Goal: Information Seeking & Learning: Understand process/instructions

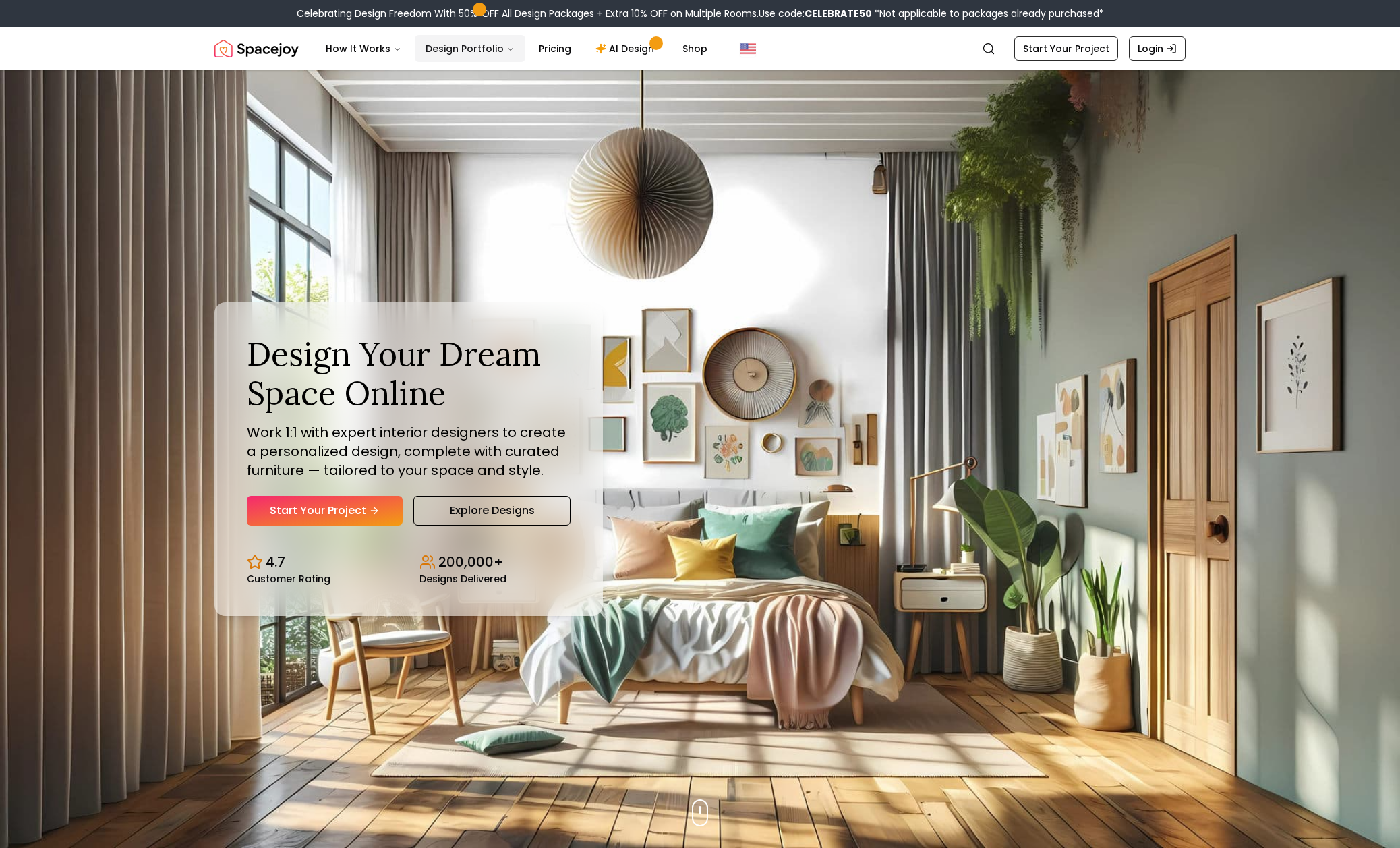
click at [453, 51] on button "Design Portfolio" at bounding box center [470, 48] width 110 height 27
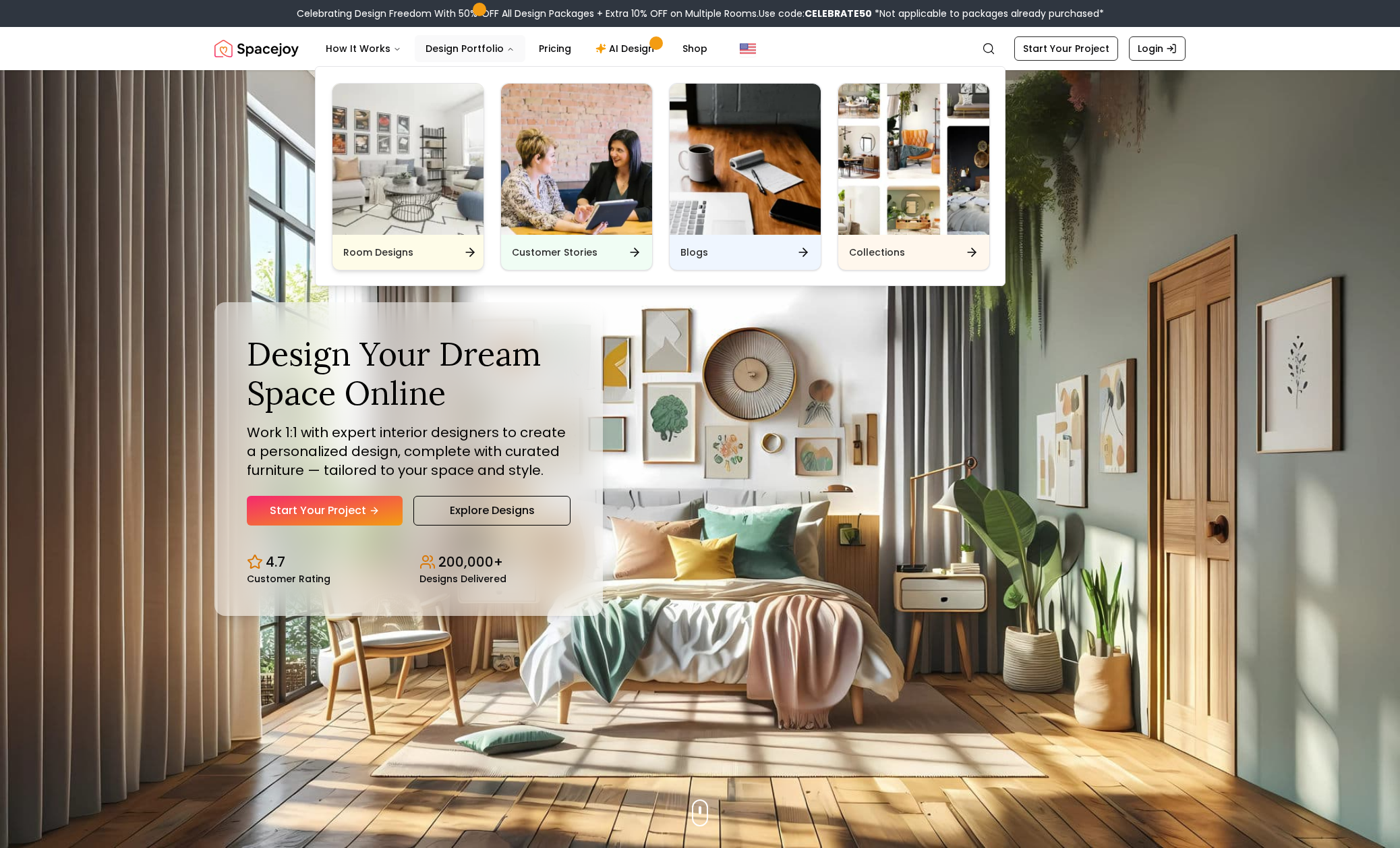
click at [371, 206] on img "Main" at bounding box center [408, 160] width 151 height 151
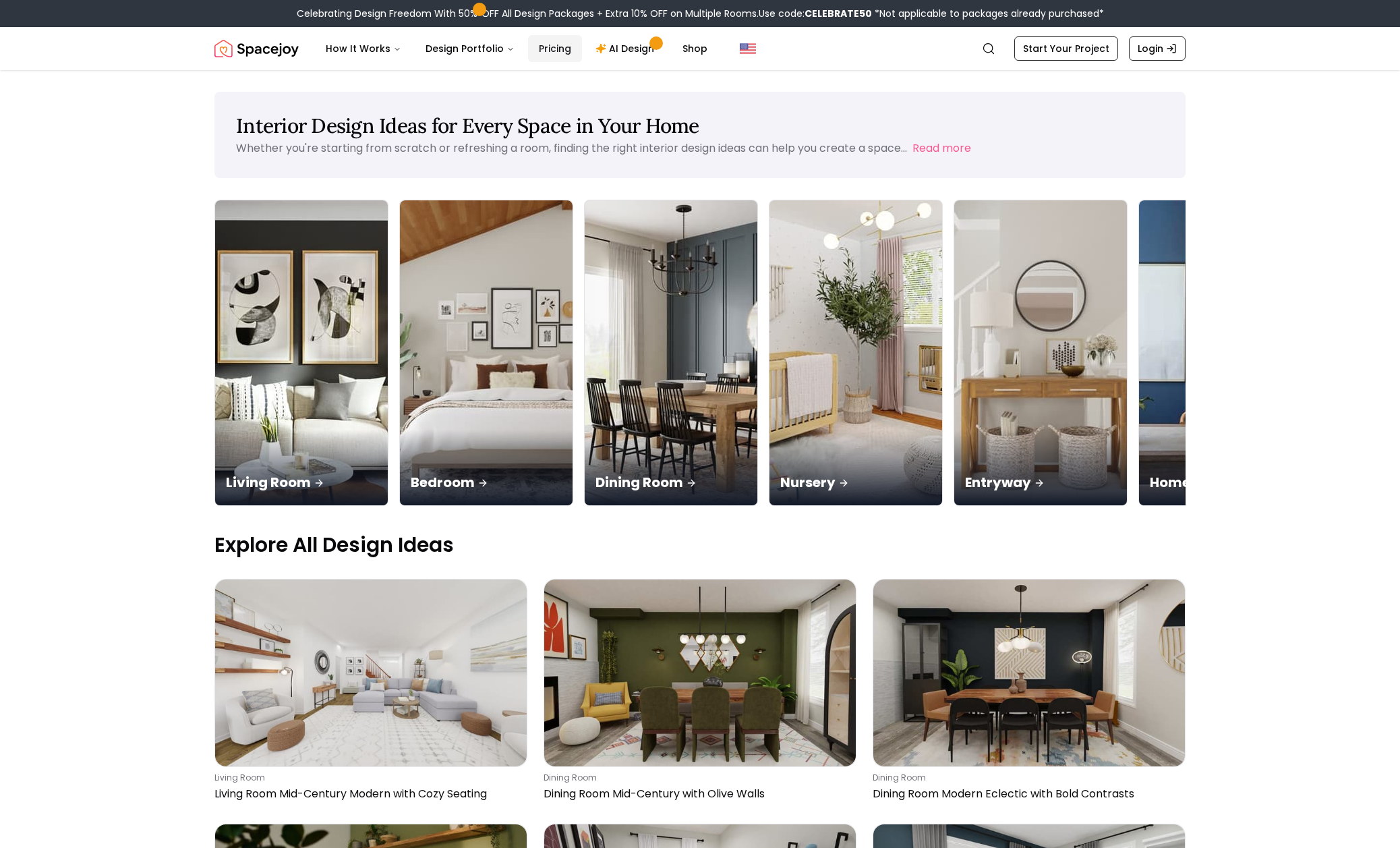
click at [545, 48] on link "Pricing" at bounding box center [554, 48] width 54 height 27
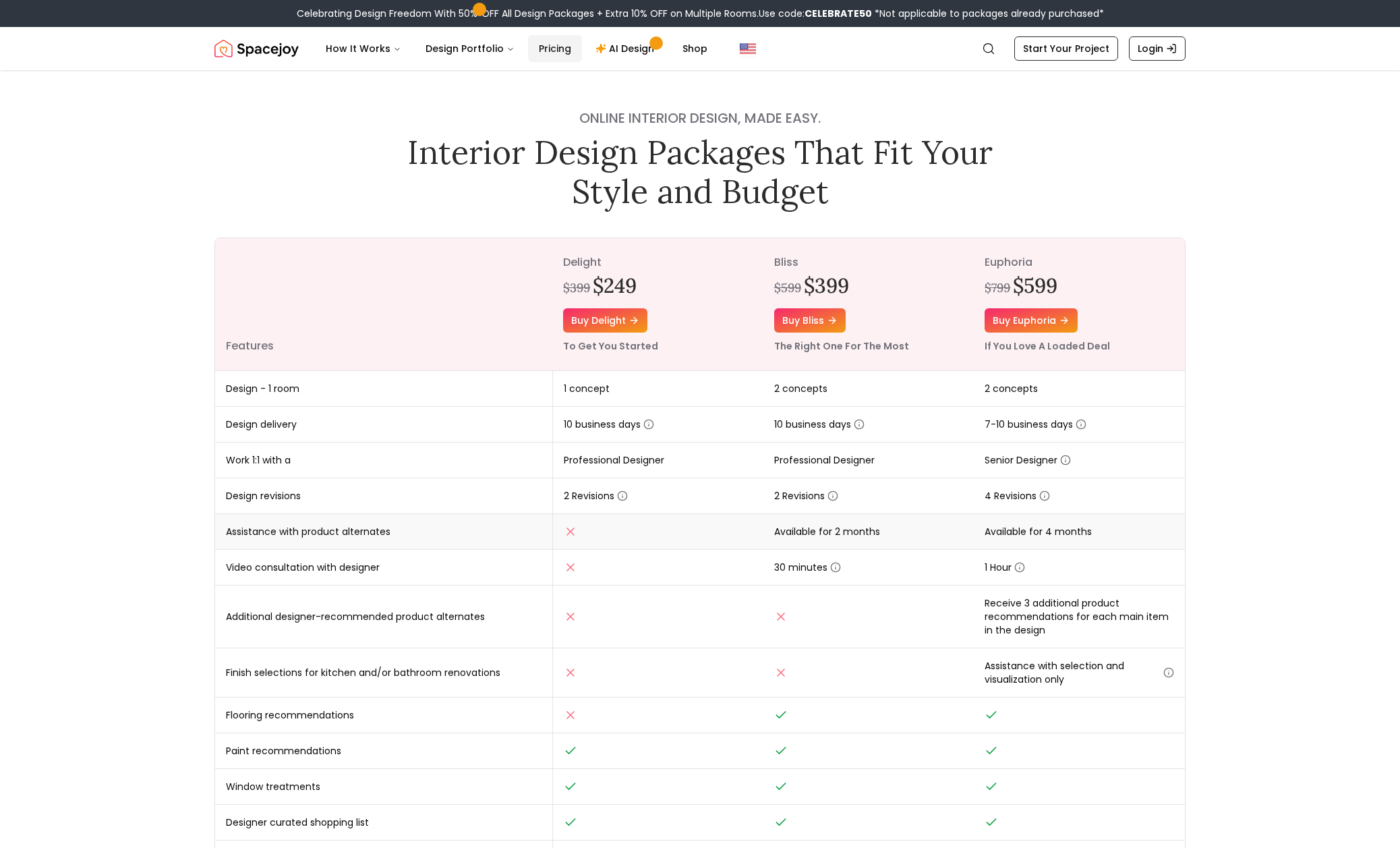
scroll to position [8, 0]
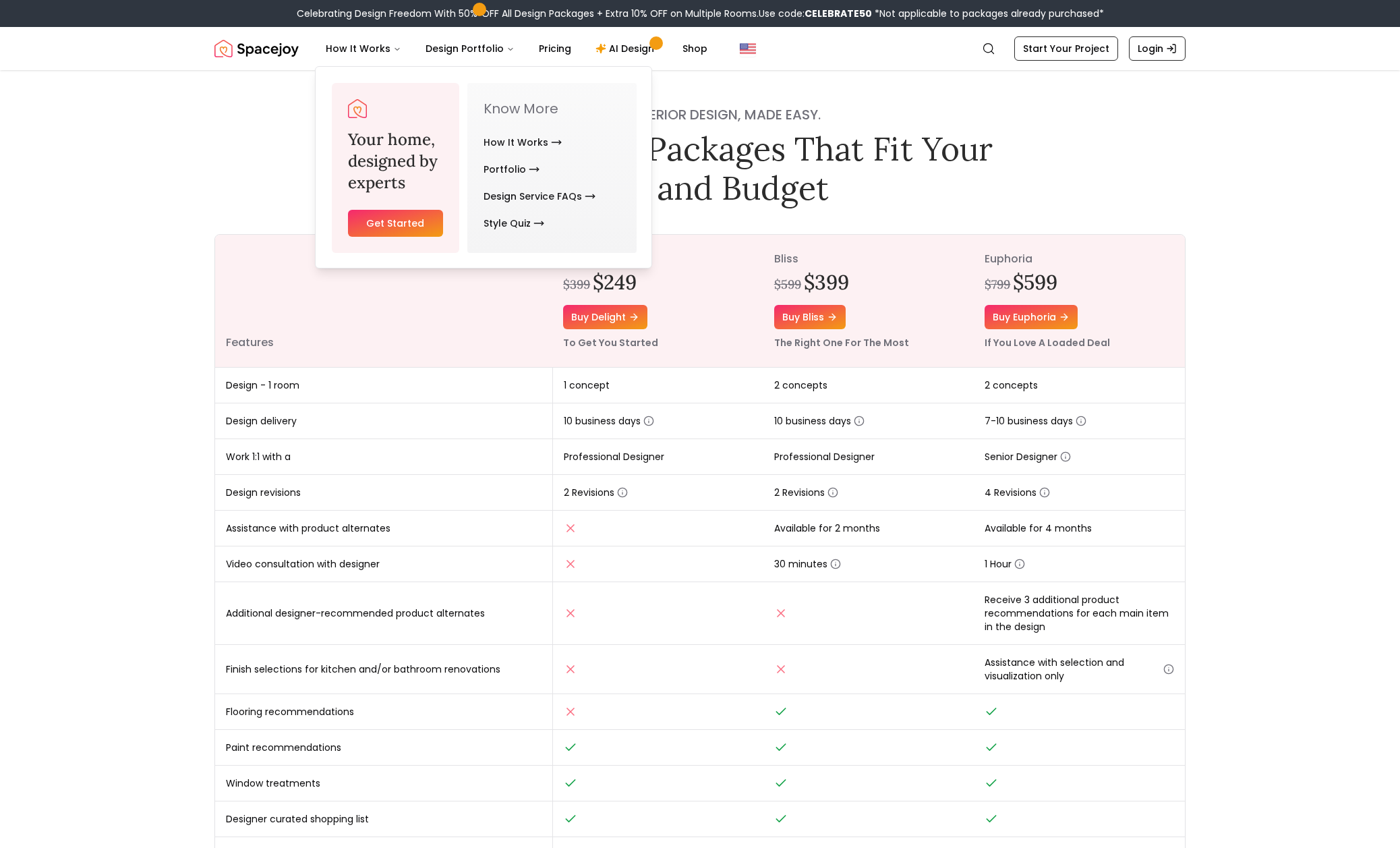
click at [259, 47] on img "Spacejoy" at bounding box center [256, 48] width 84 height 27
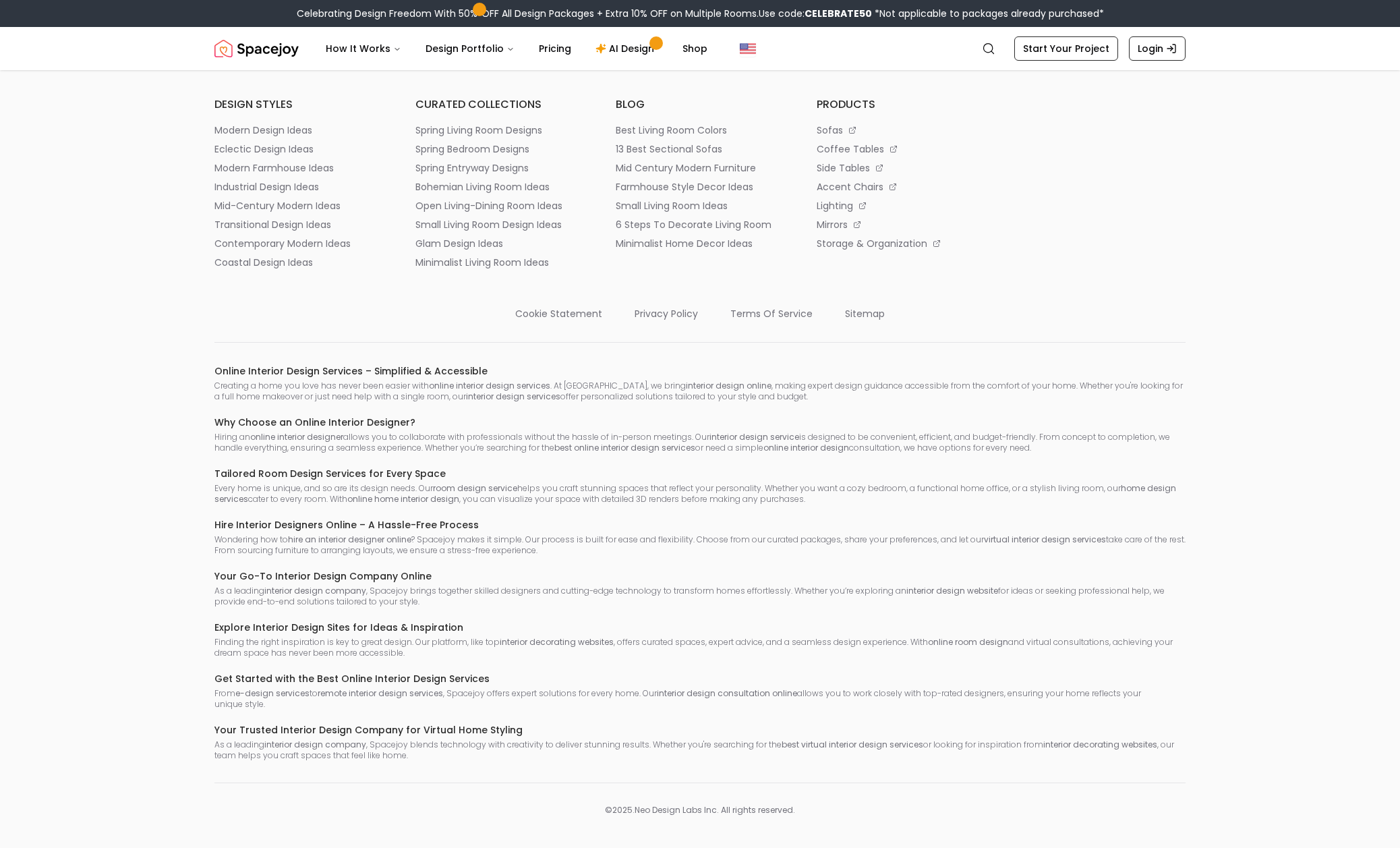
scroll to position [7820, 0]
drag, startPoint x: 373, startPoint y: 729, endPoint x: 408, endPoint y: 722, distance: 35.7
click at [373, 729] on h6 "Your Trusted Interior Design Company for Virtual Home Styling" at bounding box center [700, 730] width 971 height 14
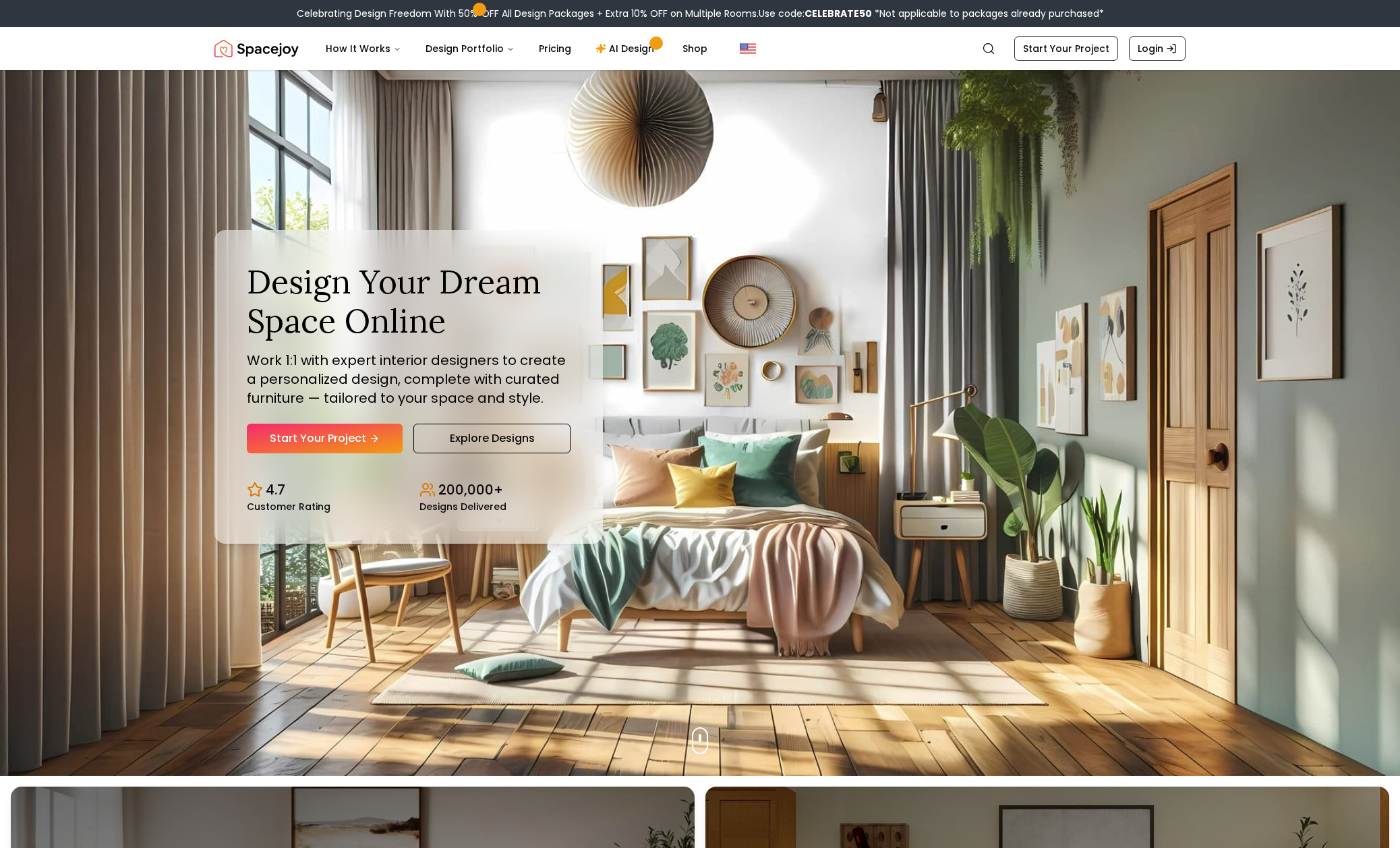
scroll to position [0, 0]
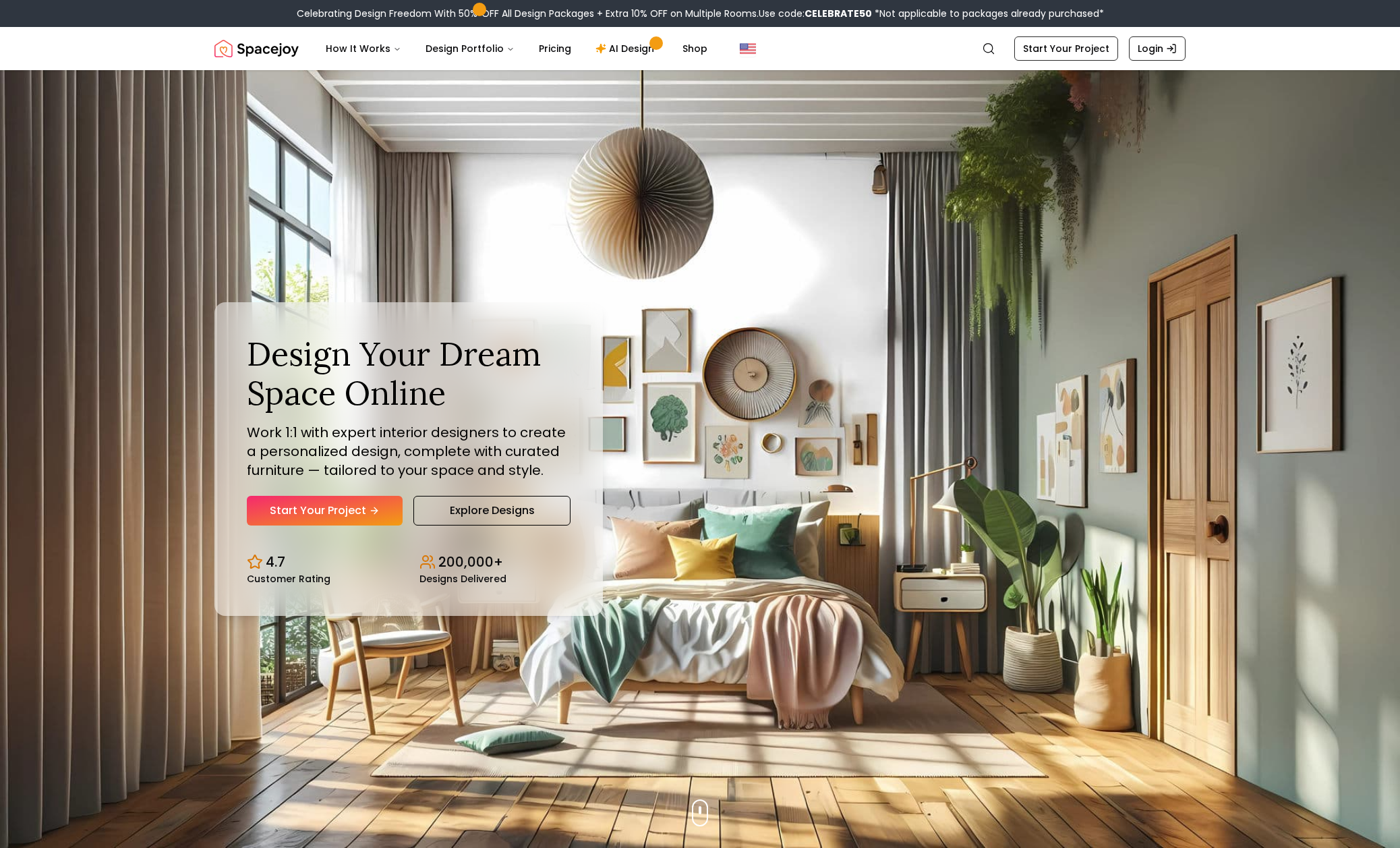
click at [251, 48] on img "Spacejoy" at bounding box center [256, 48] width 84 height 27
click at [334, 51] on button "How It Works" at bounding box center [363, 48] width 97 height 27
click at [362, 47] on button "How It Works" at bounding box center [363, 48] width 97 height 27
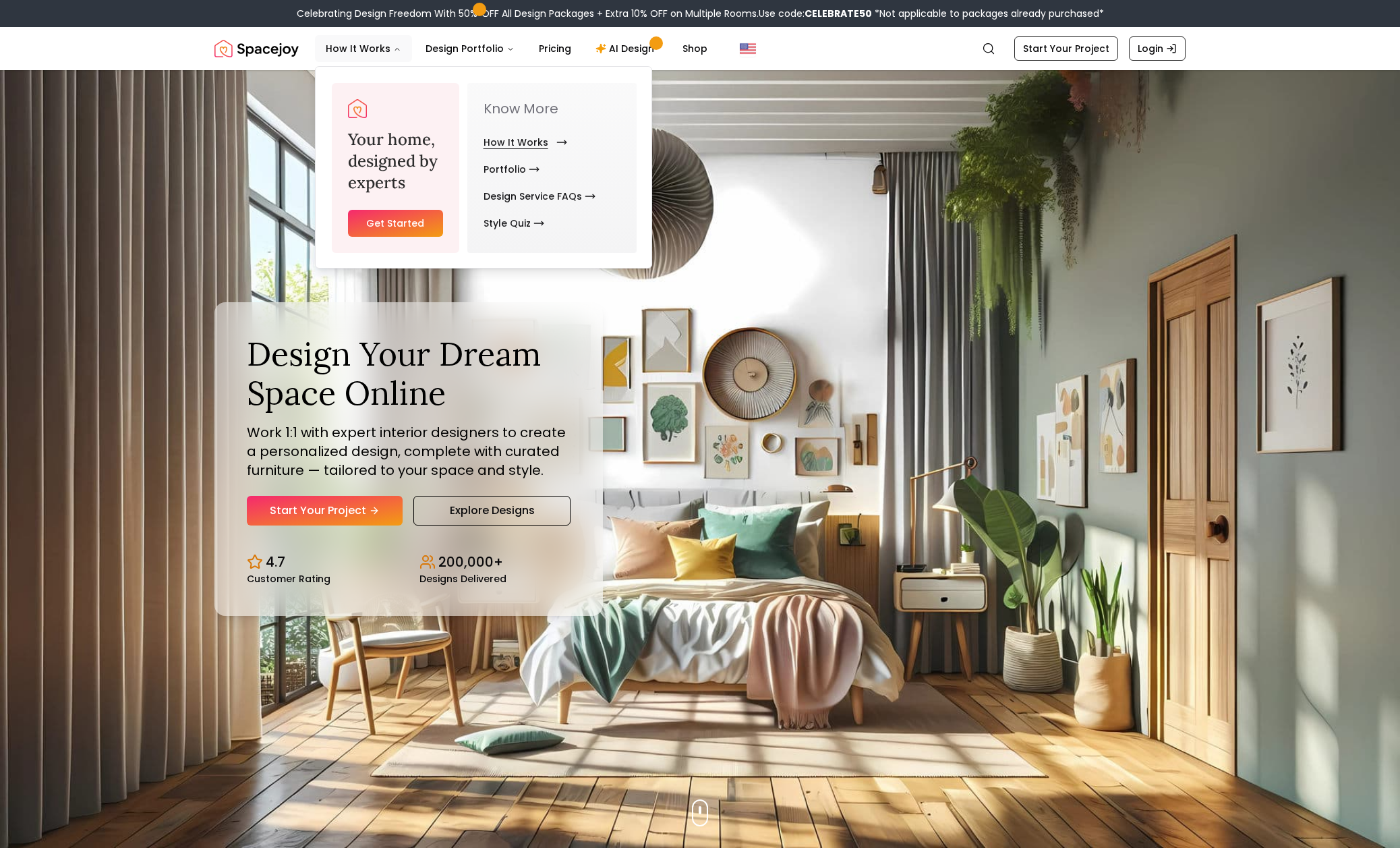
click at [503, 142] on link "How It Works" at bounding box center [522, 142] width 78 height 27
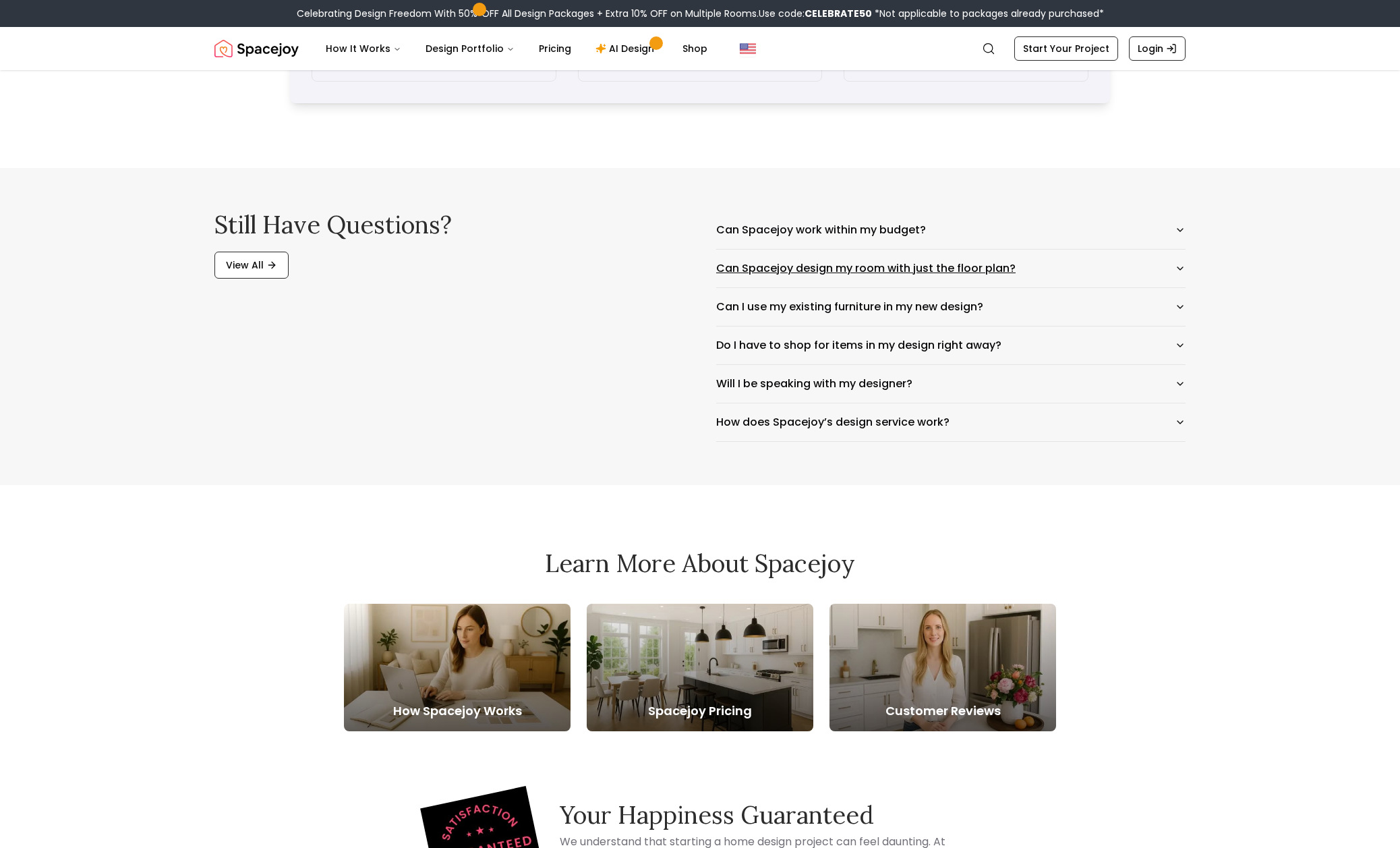
scroll to position [2106, 0]
click at [989, 272] on button "Can Spacejoy design my room with just the floor plan?" at bounding box center [951, 268] width 470 height 38
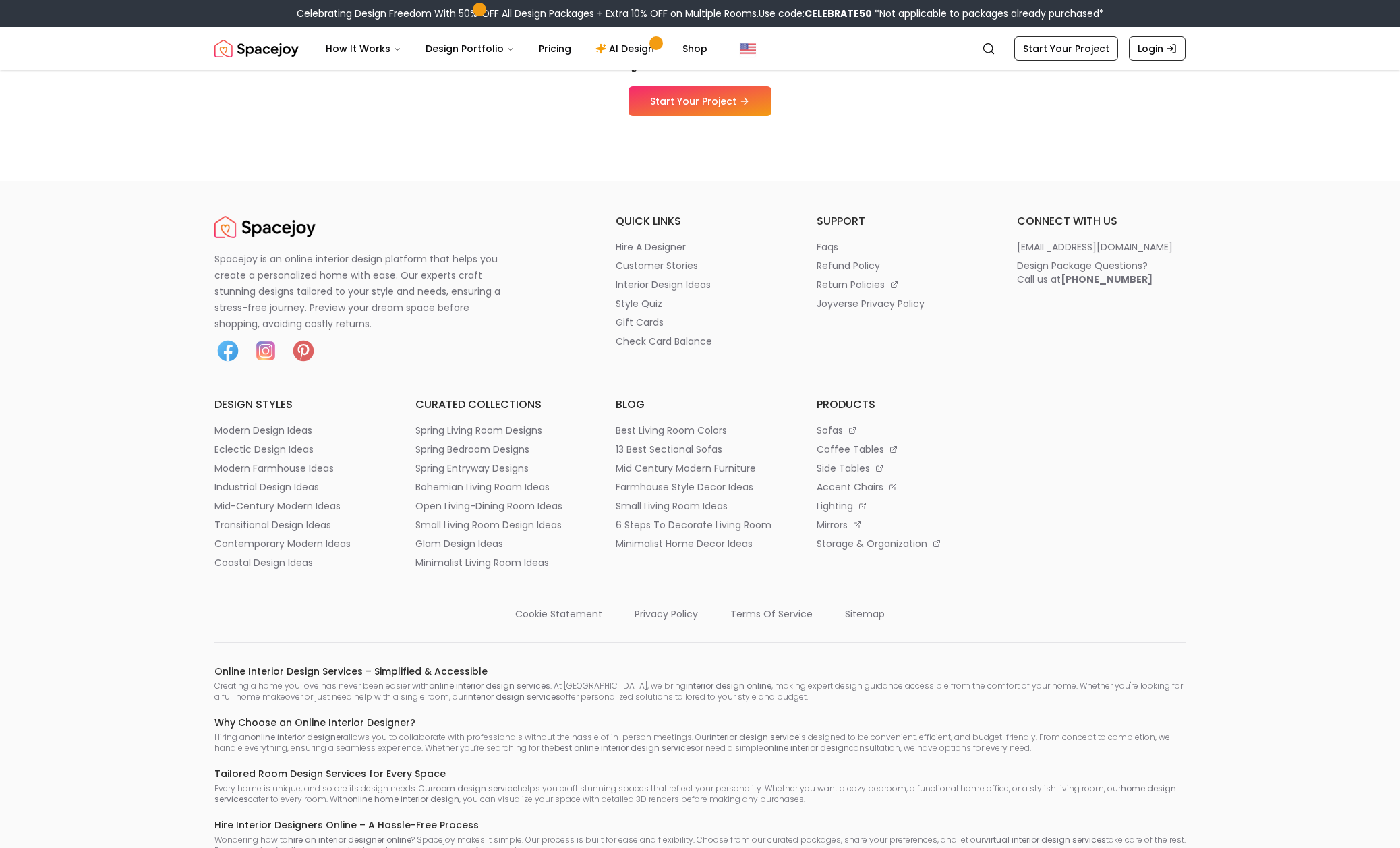
scroll to position [4081, 0]
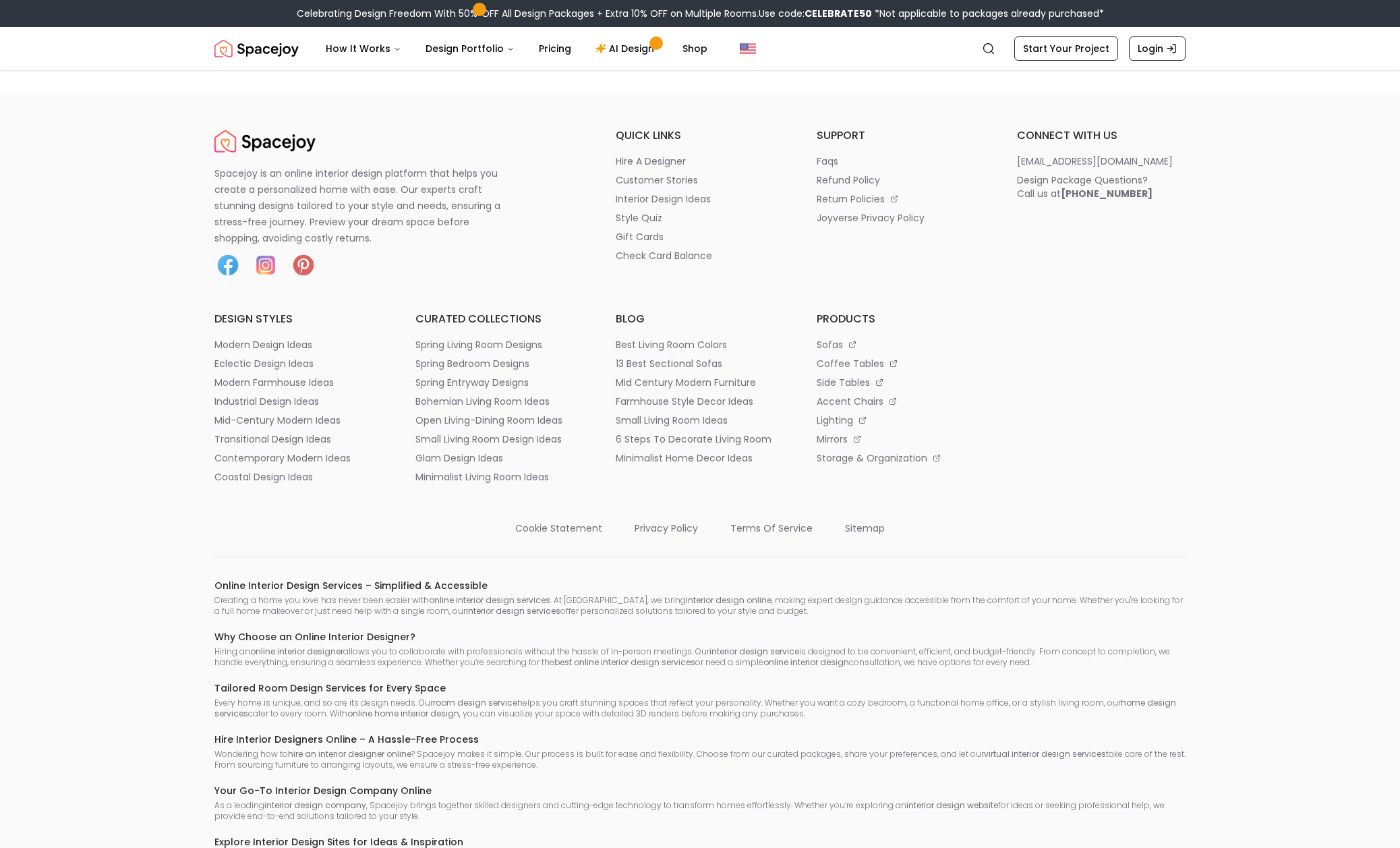
click at [647, 144] on h6 "quick links" at bounding box center [700, 135] width 169 height 16
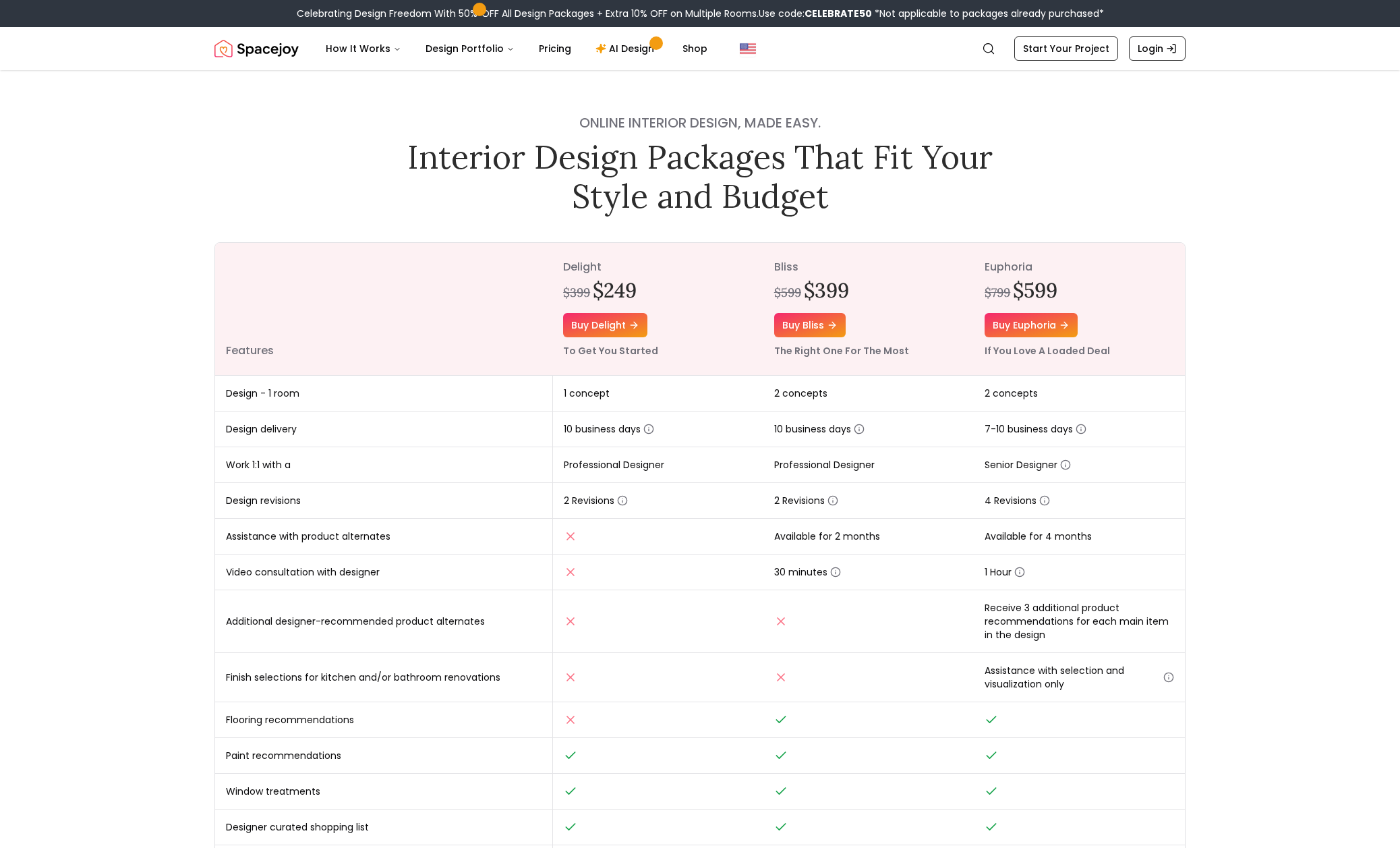
scroll to position [8, 0]
